Goal: Information Seeking & Learning: Learn about a topic

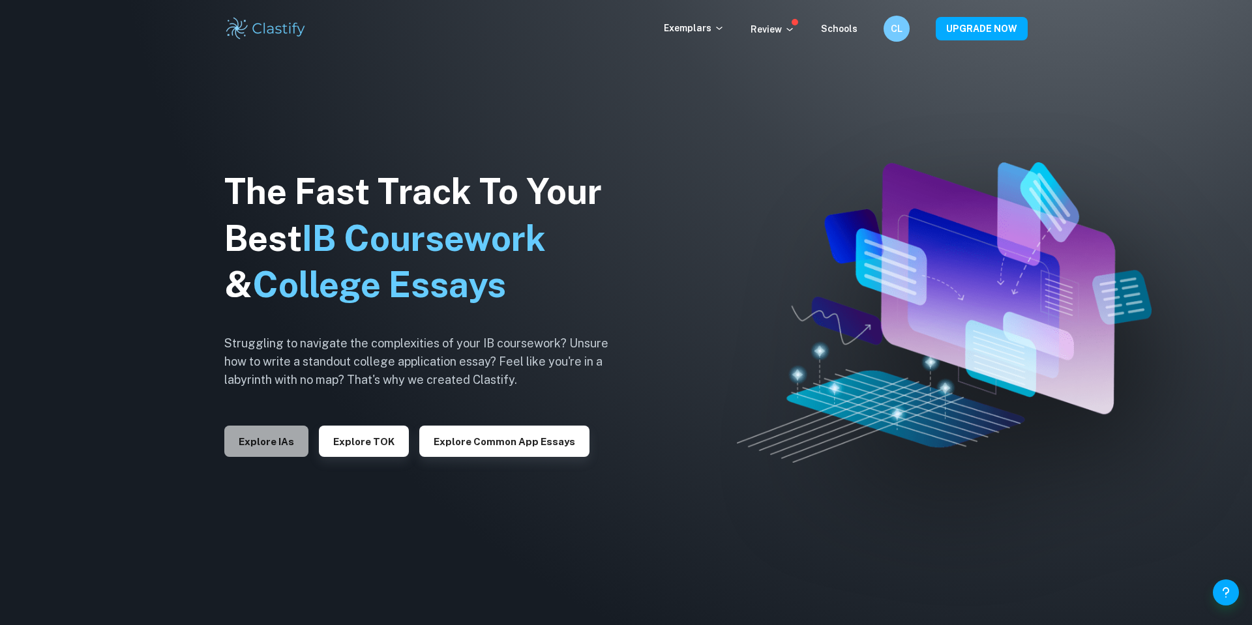
click at [277, 444] on button "Explore IAs" at bounding box center [266, 441] width 84 height 31
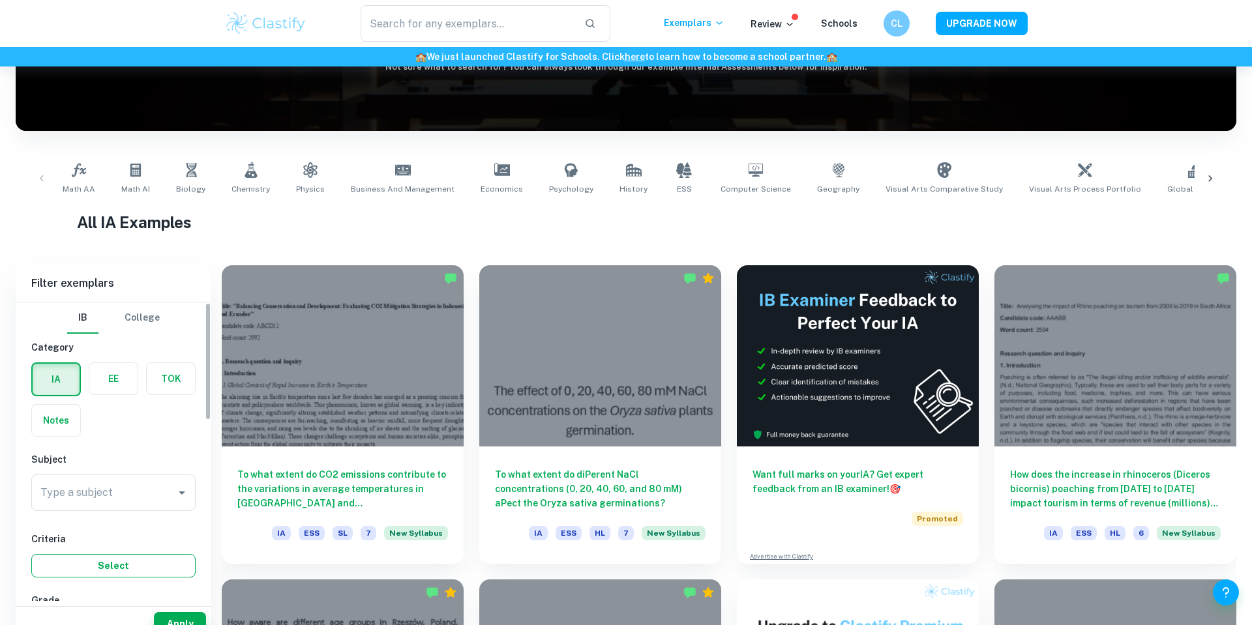
scroll to position [374, 0]
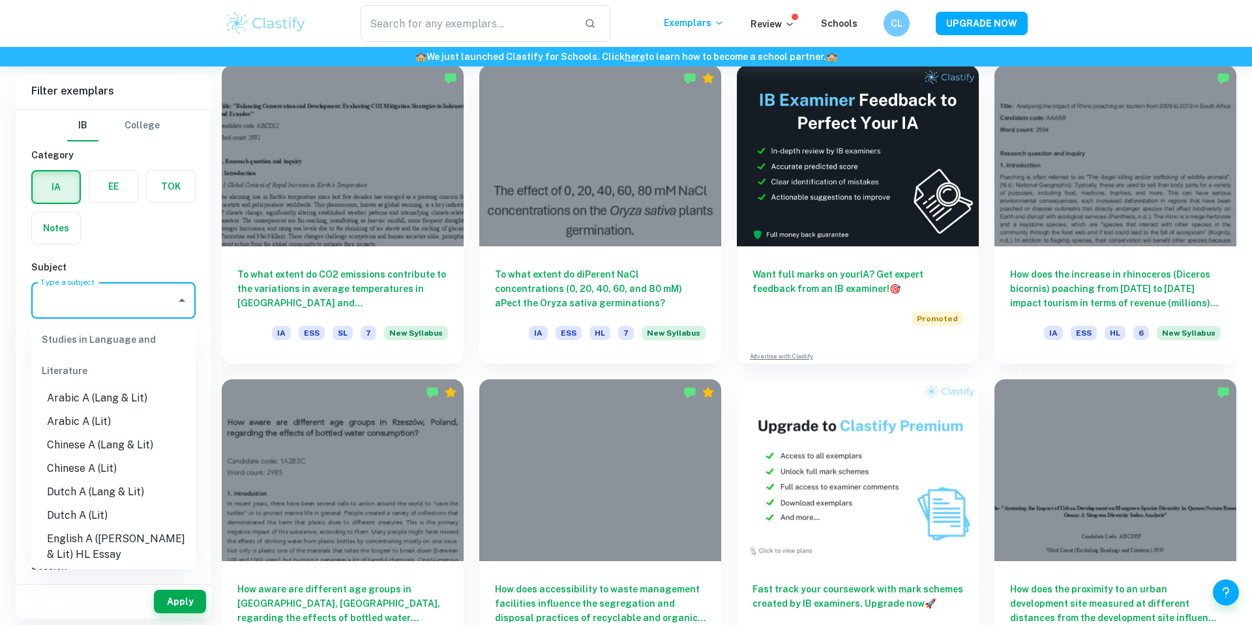
click at [134, 311] on input "Type a subject" at bounding box center [103, 300] width 133 height 25
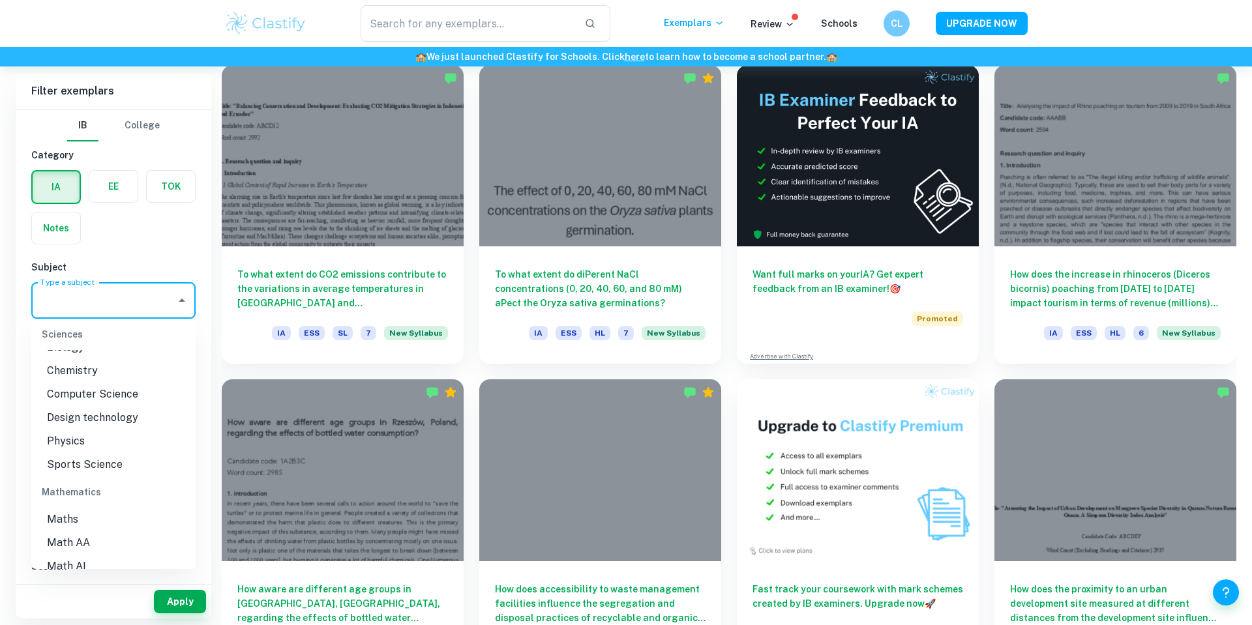
scroll to position [1670, 0]
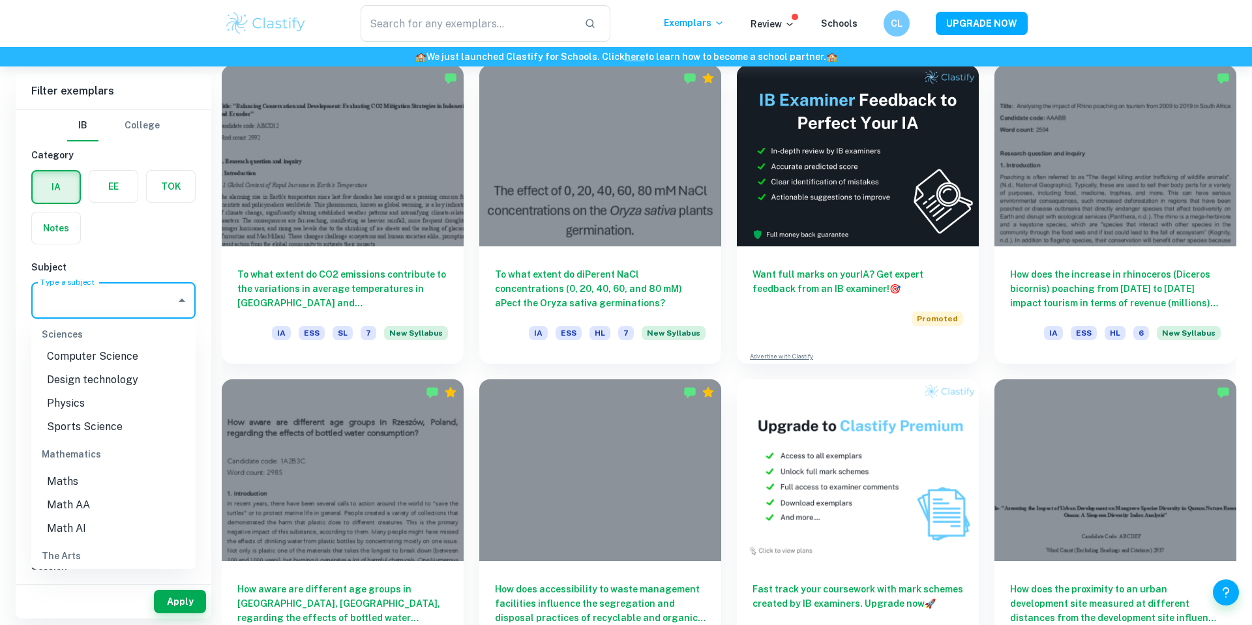
click at [64, 494] on li "Math AA" at bounding box center [113, 505] width 164 height 23
type input "Math AA"
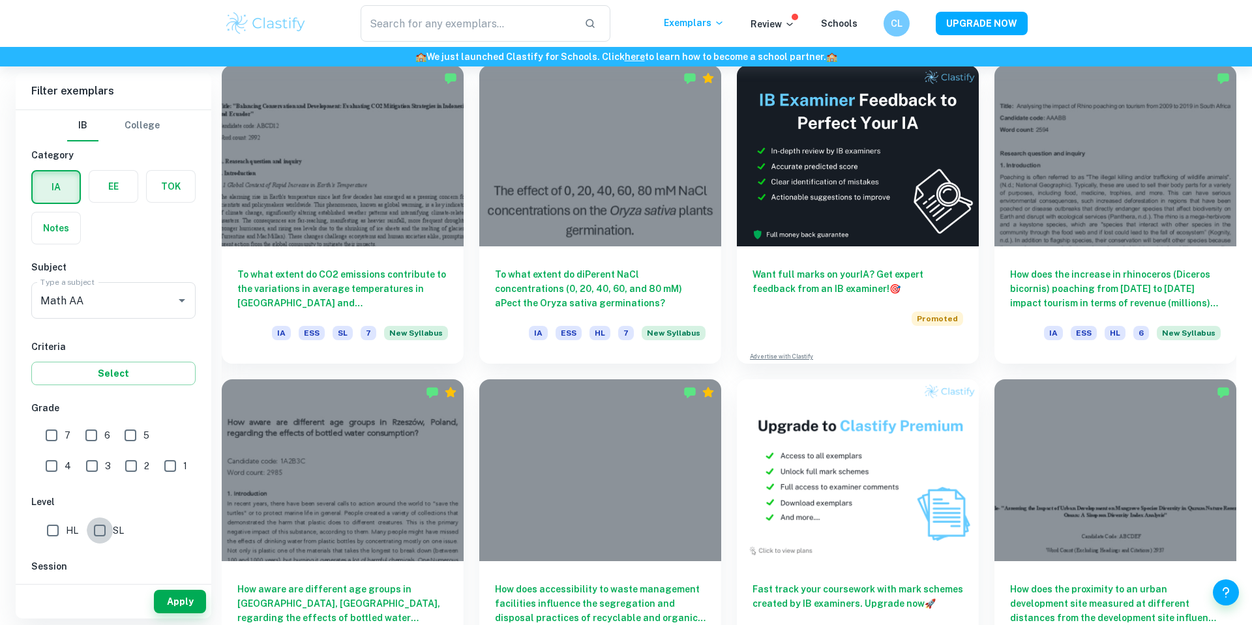
click at [98, 533] on input "SL" at bounding box center [100, 531] width 26 height 26
checkbox input "true"
click at [177, 603] on button "Apply" at bounding box center [180, 601] width 52 height 23
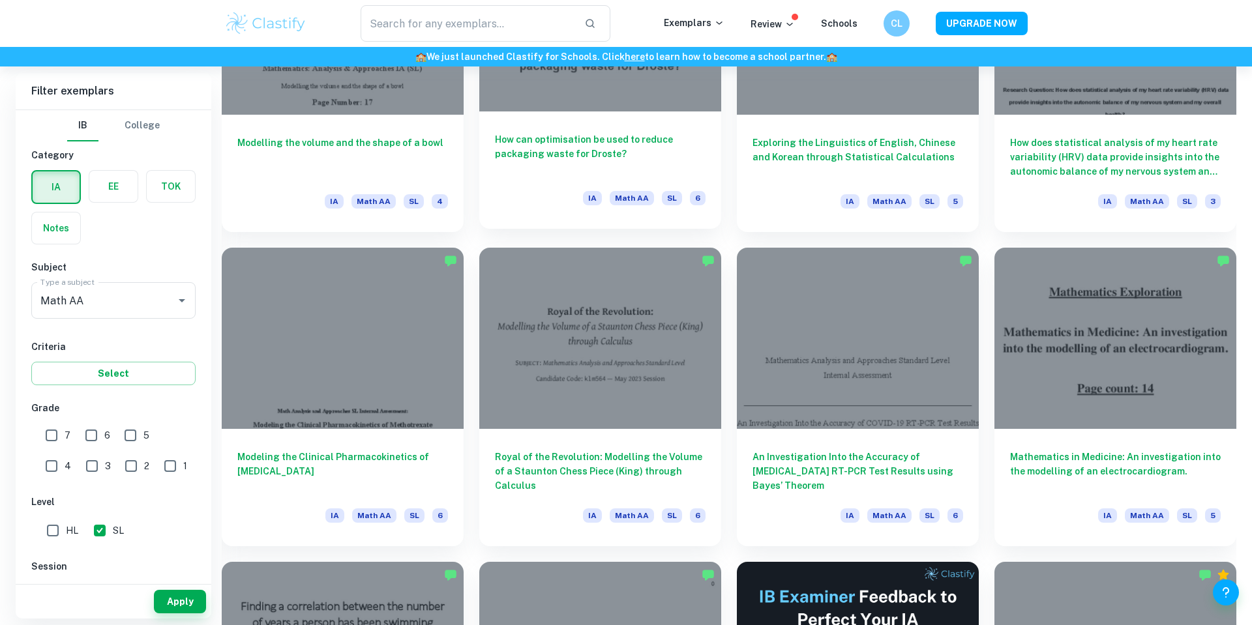
scroll to position [1630, 0]
